Goal: Task Accomplishment & Management: Complete application form

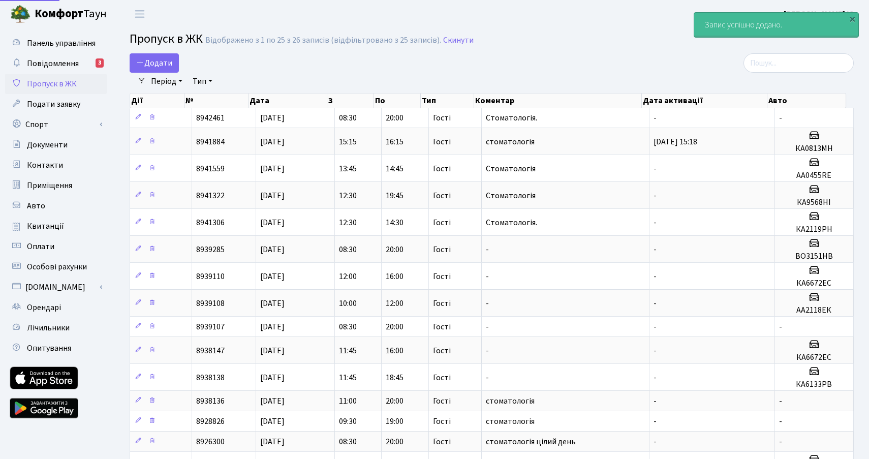
select select "25"
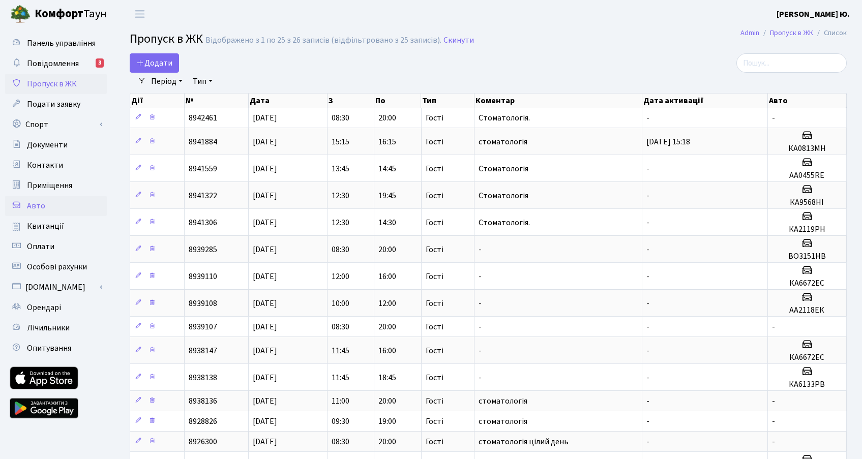
click at [48, 209] on link "Авто" at bounding box center [56, 206] width 102 height 20
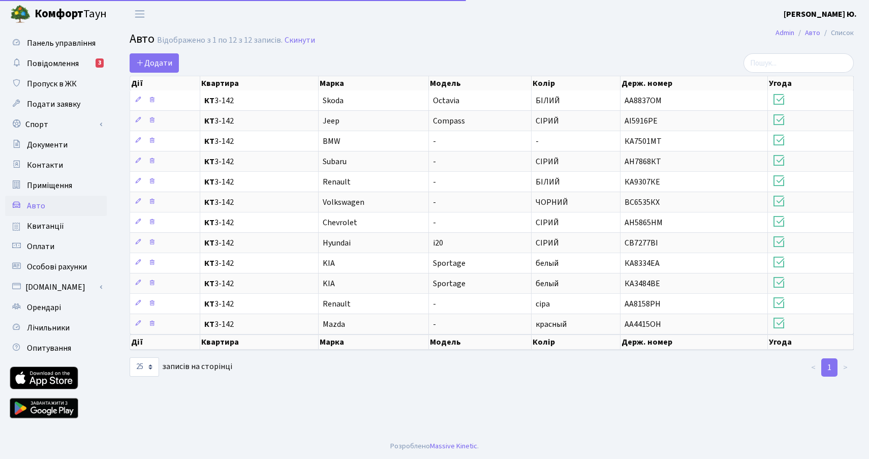
select select "25"
click at [155, 66] on span "Додати" at bounding box center [154, 62] width 36 height 11
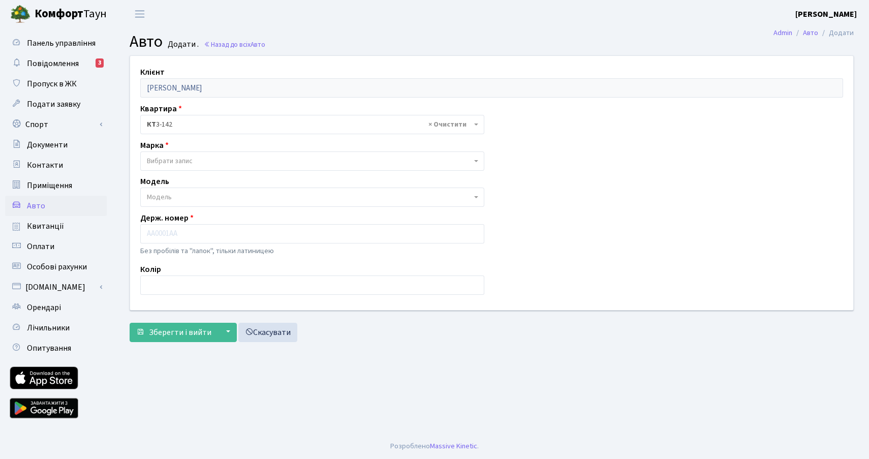
click at [196, 161] on span "Вибрати запис" at bounding box center [309, 161] width 325 height 10
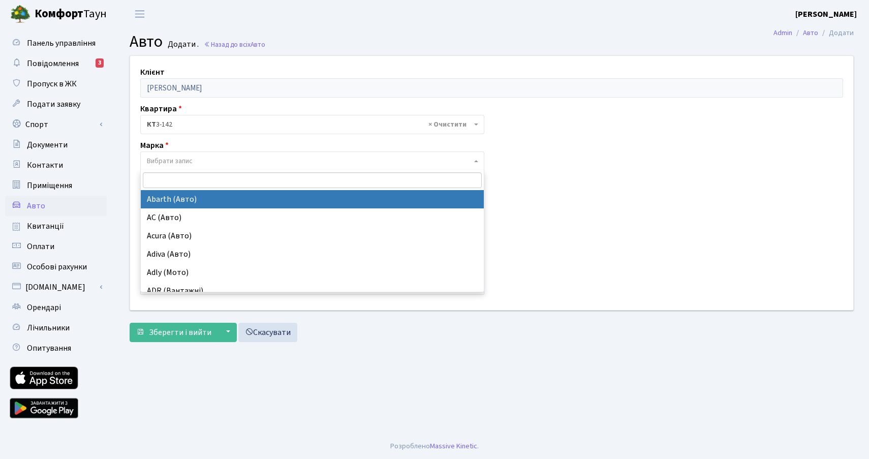
click at [238, 180] on input "search" at bounding box center [312, 180] width 339 height 16
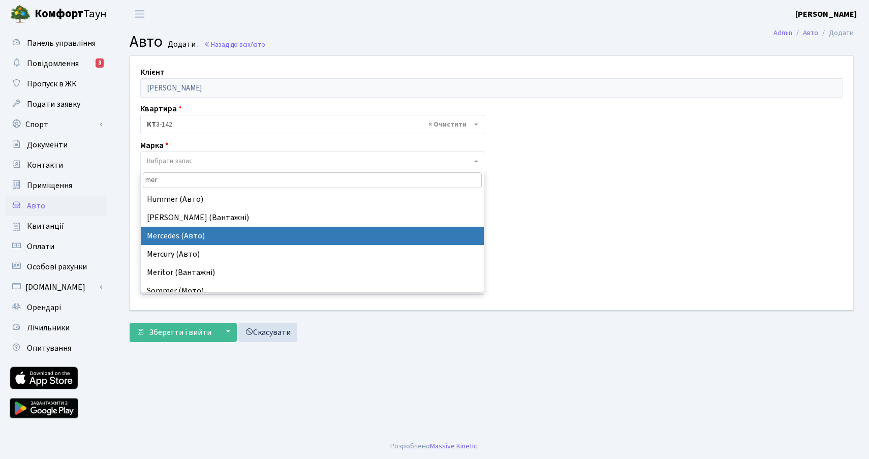
type input "mer"
select select "89"
select select
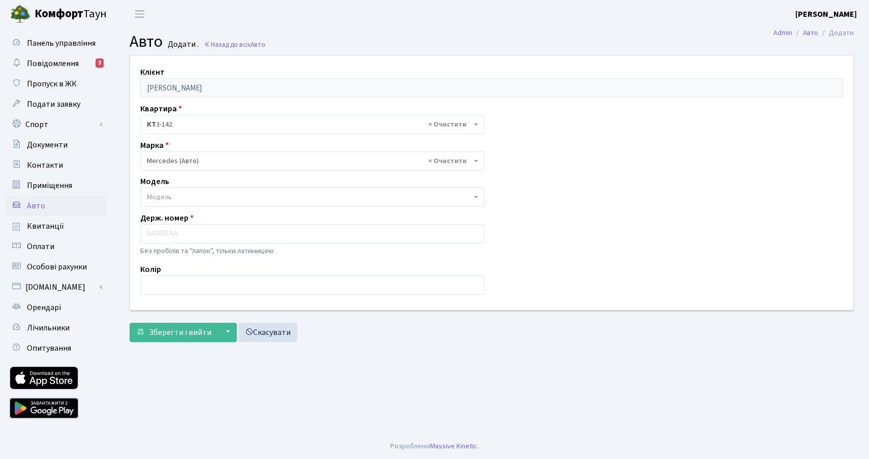
click at [210, 195] on span "Модель" at bounding box center [309, 197] width 325 height 10
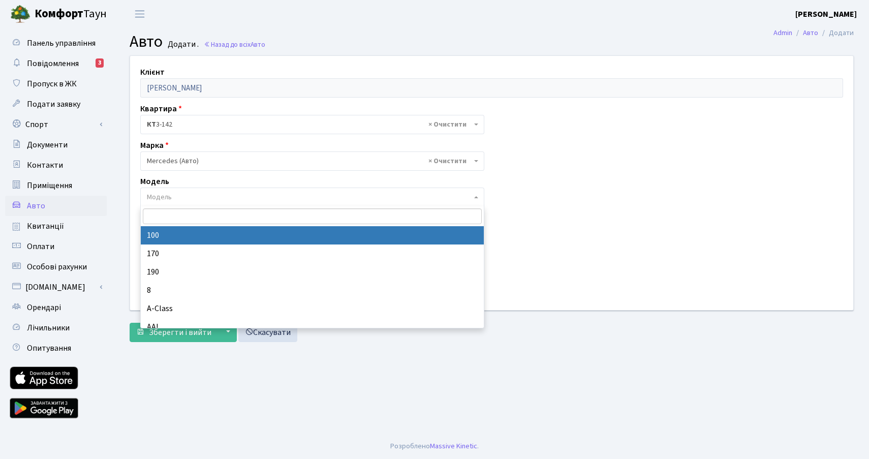
drag, startPoint x: 192, startPoint y: 218, endPoint x: 176, endPoint y: 218, distance: 15.8
click at [176, 218] on input "search" at bounding box center [312, 216] width 339 height 16
click at [171, 212] on input "search" at bounding box center [312, 216] width 339 height 16
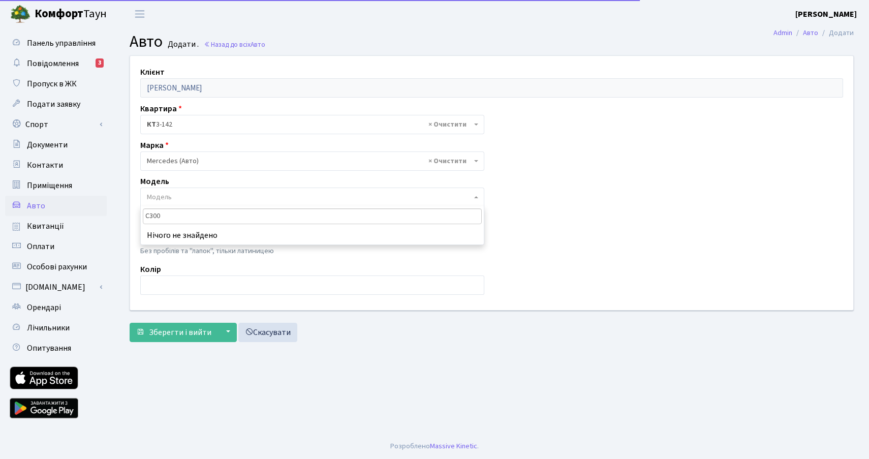
click at [206, 219] on input "C300" at bounding box center [312, 216] width 339 height 16
type input "C300"
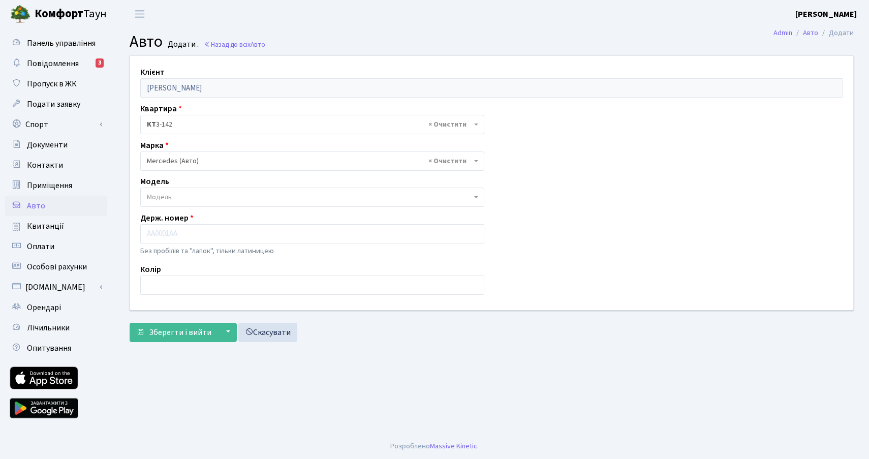
click at [216, 189] on span "Модель" at bounding box center [312, 197] width 344 height 19
click at [211, 199] on span "Модель" at bounding box center [309, 197] width 325 height 10
click at [525, 196] on div "Клієнт Чайка Михайло Юрійович Квартира - <b>КТ</b>&nbsp;&nbsp;&nbsp;&nbsp;3-142…" at bounding box center [492, 183] width 739 height 254
click at [165, 235] on input "text" at bounding box center [312, 233] width 344 height 19
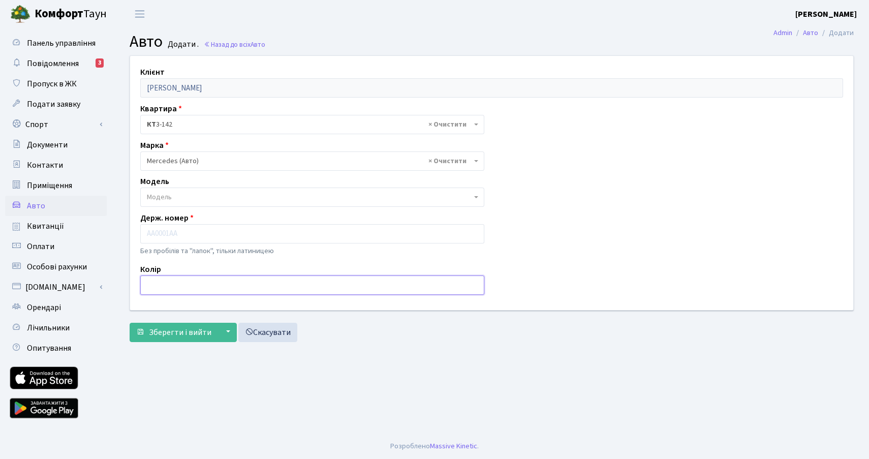
click at [160, 283] on input "text" at bounding box center [312, 285] width 344 height 19
type input "БІЛИЙ"
click at [180, 200] on span "Модель" at bounding box center [309, 197] width 325 height 10
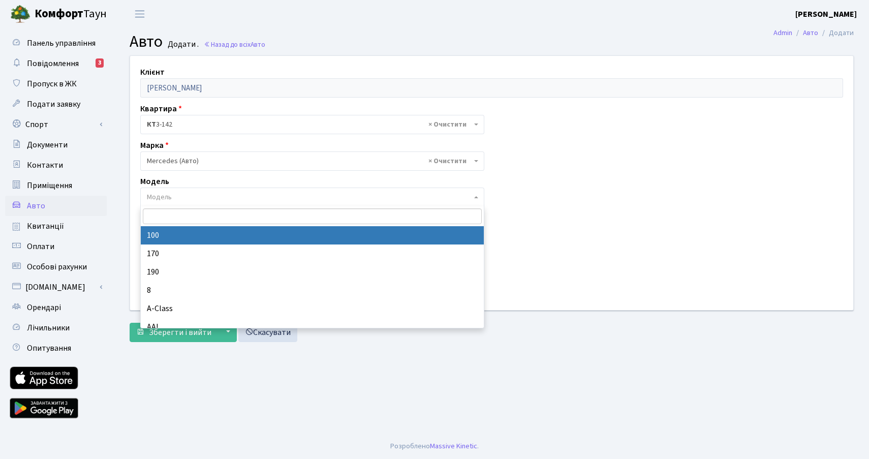
type input "A"
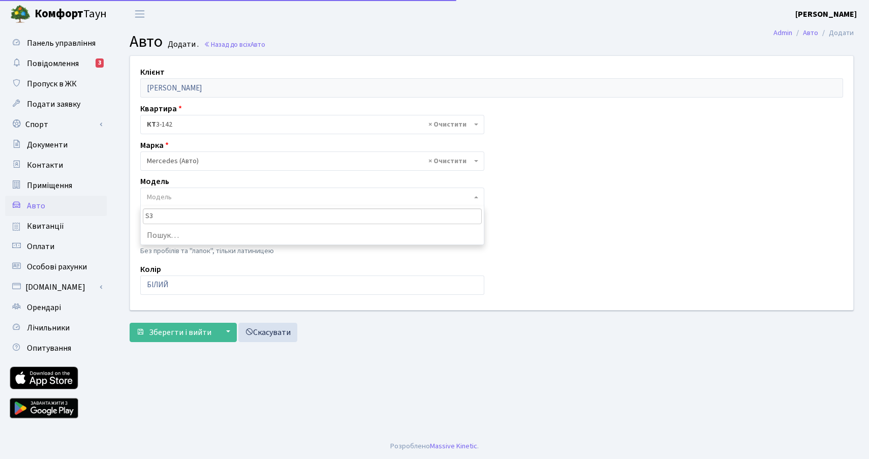
type input "S"
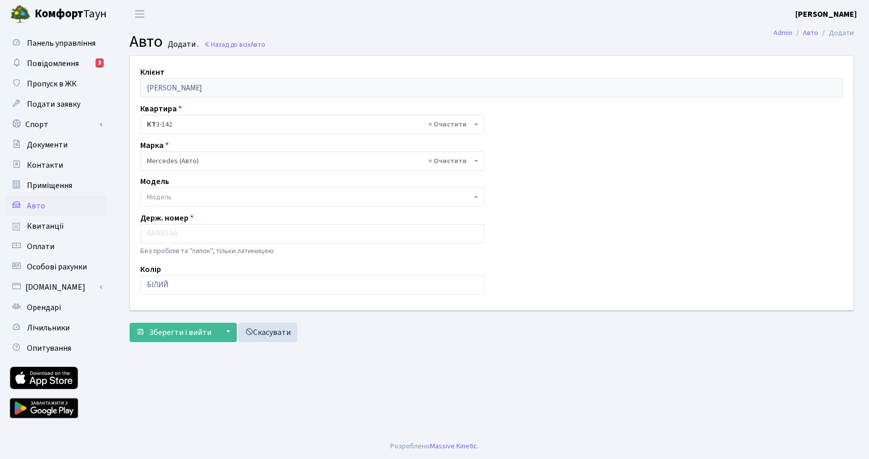
click at [200, 174] on div "Клієнт Чайка Михайло Юрійович Квартира - <b>КТ</b>&nbsp;&nbsp;&nbsp;&nbsp;3-142…" at bounding box center [492, 183] width 739 height 254
click at [186, 239] on input "text" at bounding box center [312, 233] width 344 height 19
paste input "ВО 3151 ВН"
click at [177, 238] on input "ВО 3151 ВН" at bounding box center [312, 233] width 344 height 19
type input "ВО3151ВН"
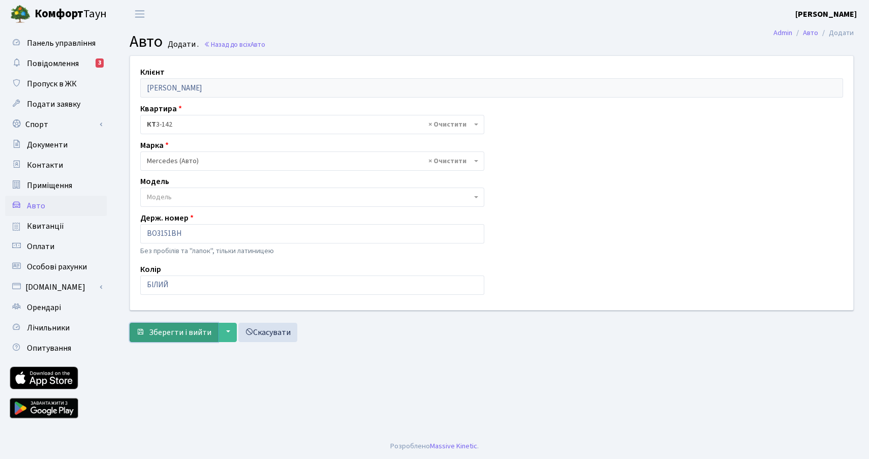
click at [169, 330] on span "Зберегти і вийти" at bounding box center [180, 332] width 63 height 11
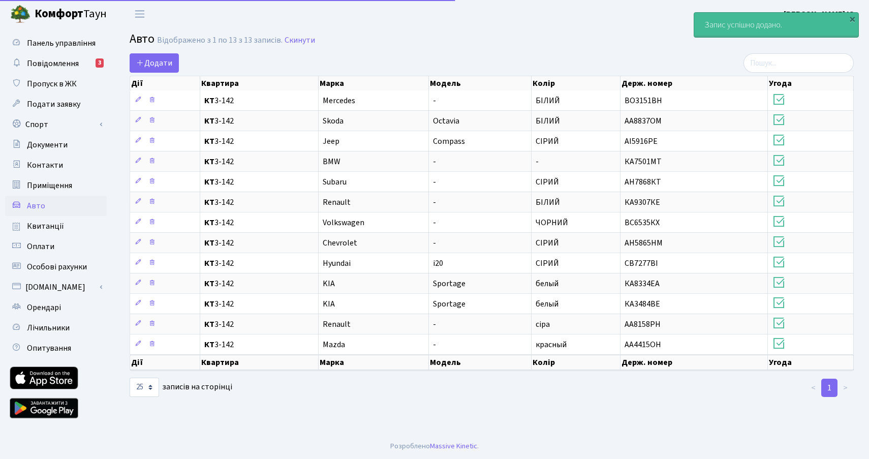
select select "25"
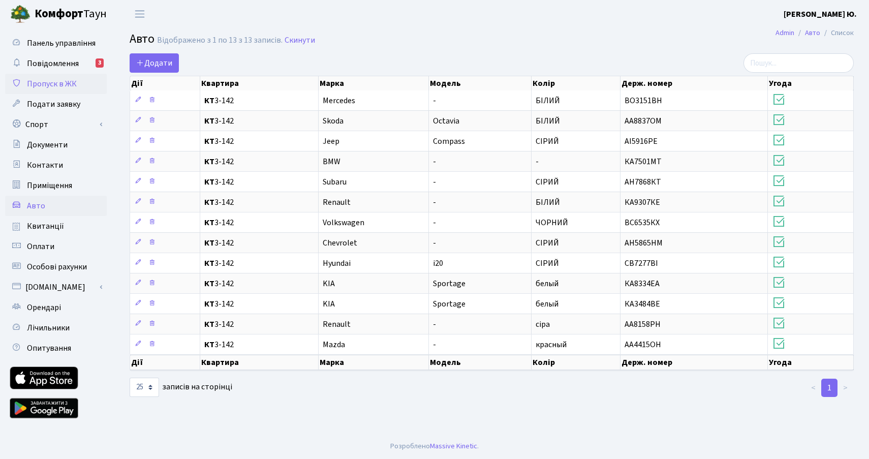
click at [50, 81] on span "Пропуск в ЖК" at bounding box center [52, 83] width 50 height 11
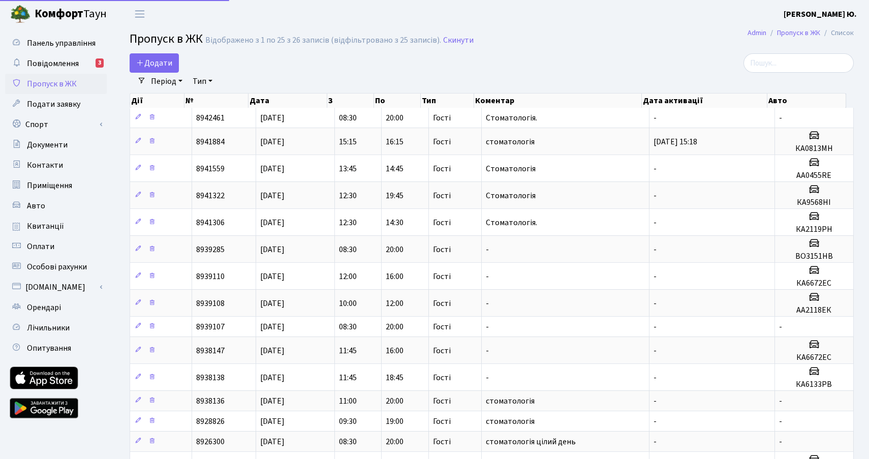
select select "25"
